Goal: Information Seeking & Learning: Learn about a topic

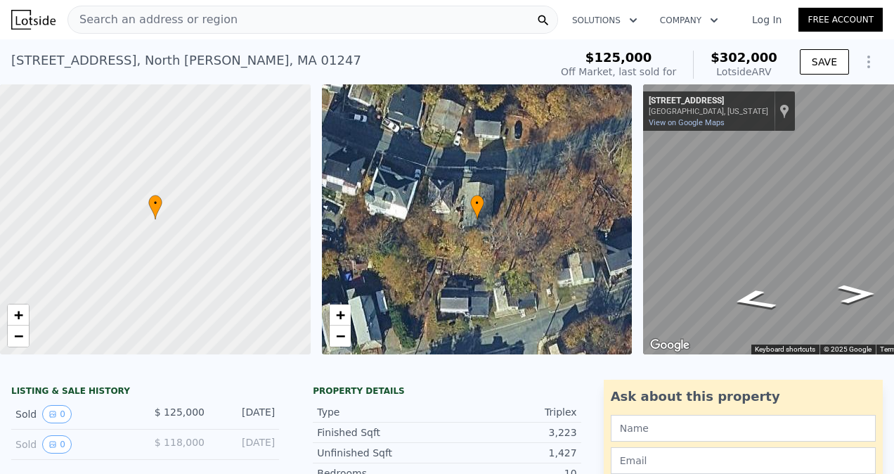
click at [119, 18] on span "Search an address or region" at bounding box center [152, 19] width 169 height 17
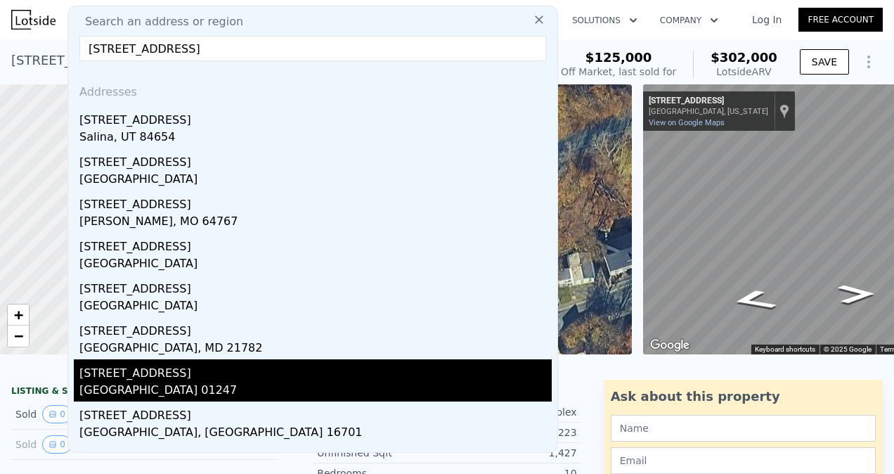
type input "[STREET_ADDRESS]"
click at [193, 394] on div "[GEOGRAPHIC_DATA] 01247" at bounding box center [315, 392] width 472 height 20
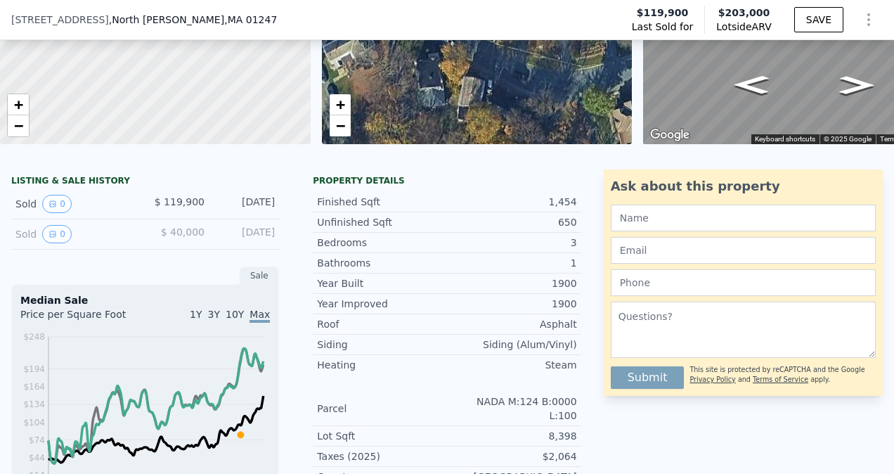
scroll to position [208, 0]
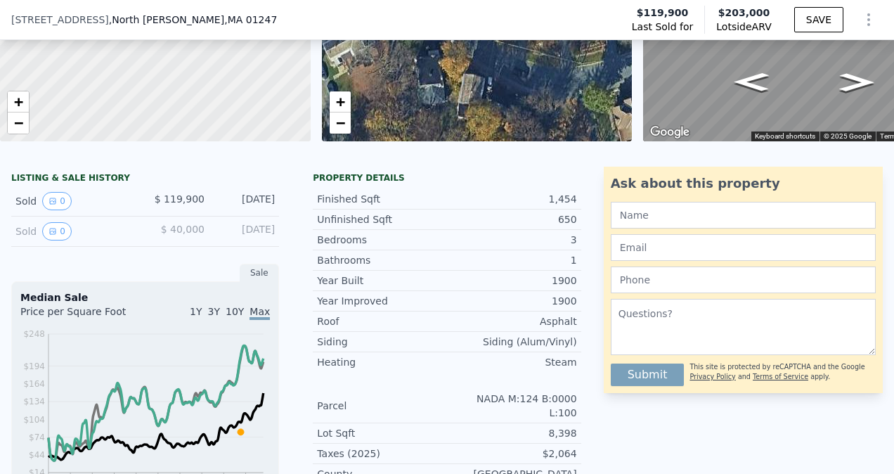
click at [23, 240] on div "Sold 0" at bounding box center [74, 231] width 119 height 18
click at [54, 205] on icon "View historical data" at bounding box center [52, 201] width 8 height 8
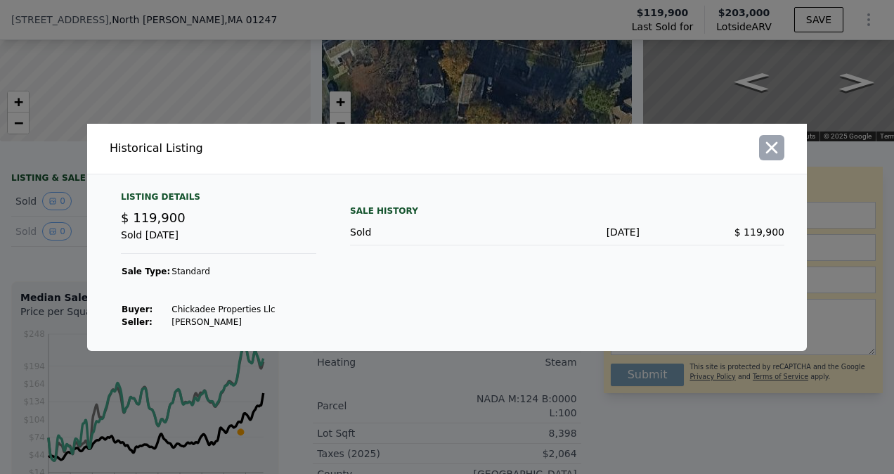
click at [777, 143] on icon "button" at bounding box center [772, 147] width 12 height 12
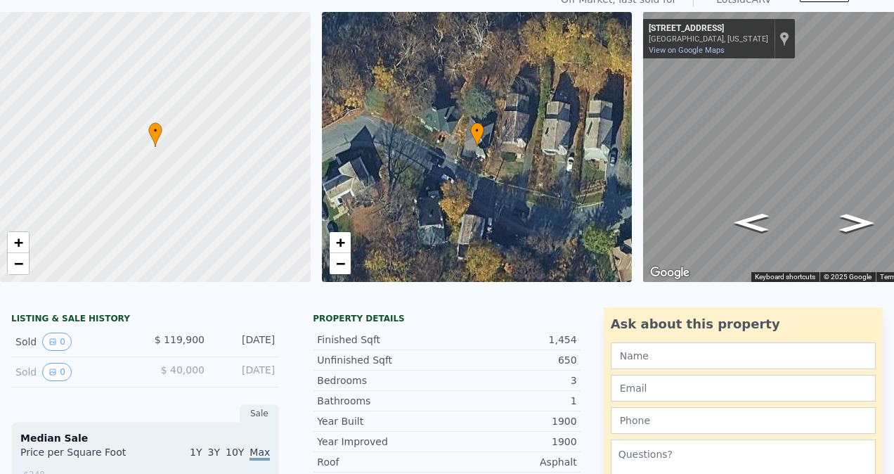
scroll to position [0, 0]
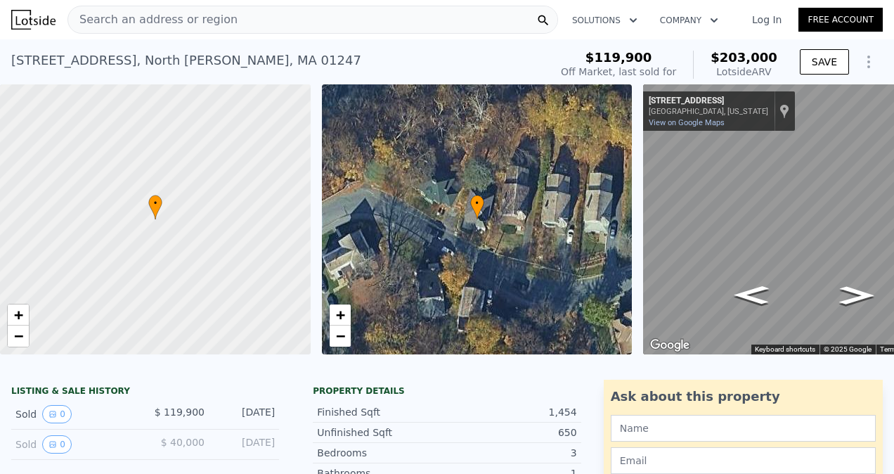
click at [803, 20] on link "Free Account" at bounding box center [840, 20] width 84 height 24
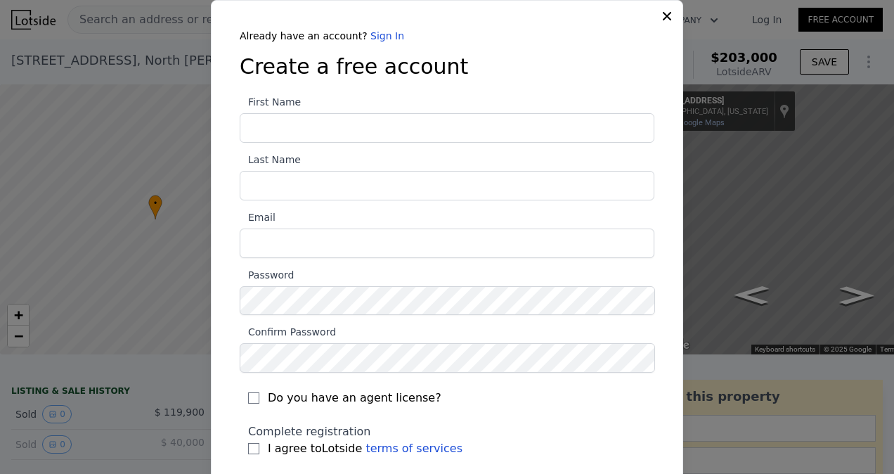
click at [663, 13] on icon at bounding box center [667, 16] width 8 height 8
